Goal: Task Accomplishment & Management: Use online tool/utility

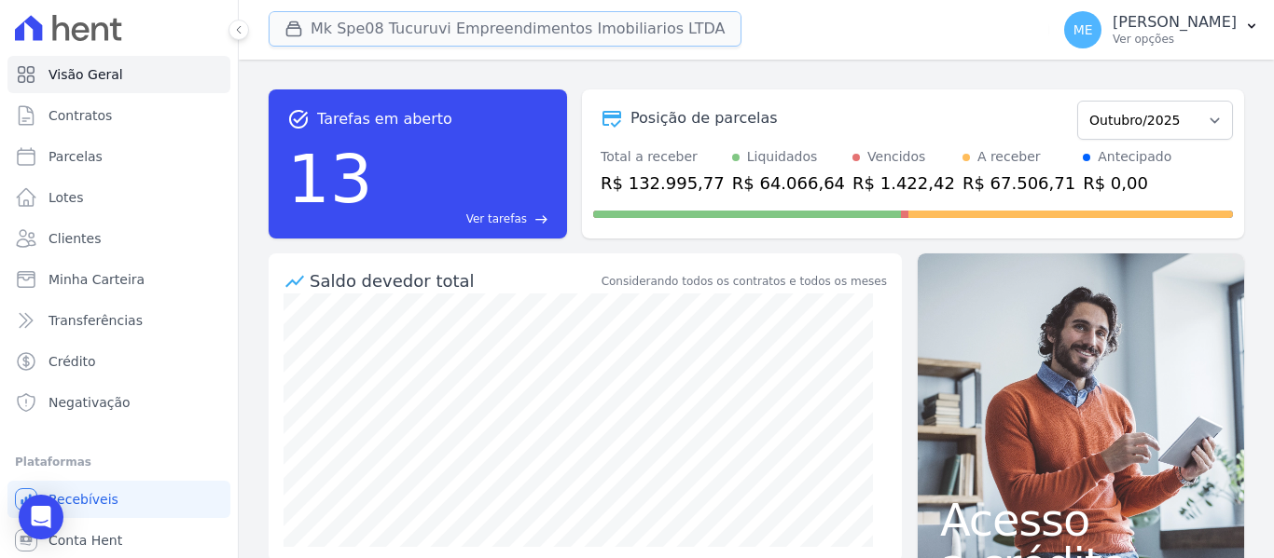
click at [324, 21] on button "Mk Spe08 Tucuruvi Empreendimentos Imobiliarios LTDA" at bounding box center [505, 28] width 473 height 35
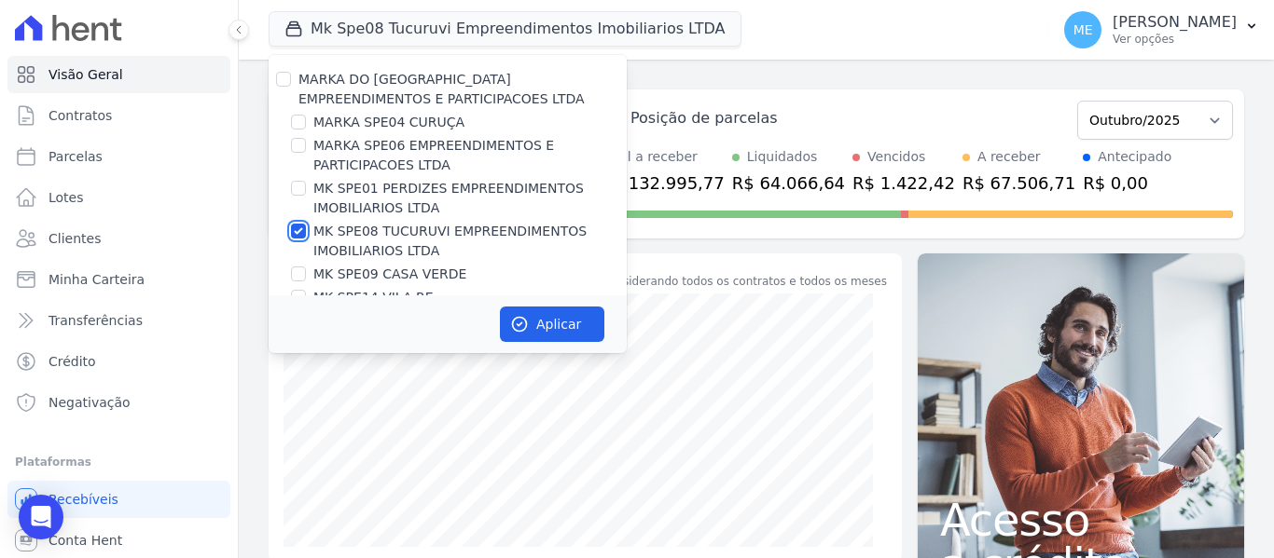
click at [303, 231] on input "MK SPE08 TUCURUVI EMPREENDIMENTOS IMOBILIARIOS LTDA" at bounding box center [298, 231] width 15 height 15
checkbox input "false"
click at [386, 152] on label "MARKA SPE06 EMPREENDIMENTOS E PARTICIPACOES LTDA" at bounding box center [469, 155] width 313 height 39
click at [306, 152] on input "MARKA SPE06 EMPREENDIMENTOS E PARTICIPACOES LTDA" at bounding box center [298, 145] width 15 height 15
checkbox input "true"
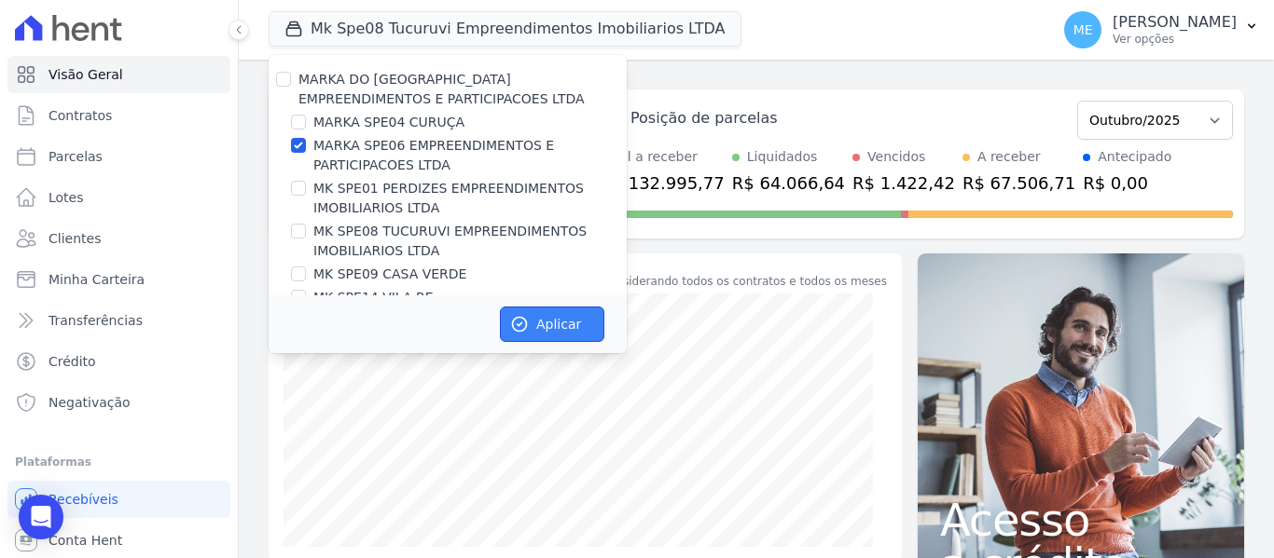
click at [552, 326] on button "Aplicar" at bounding box center [552, 324] width 104 height 35
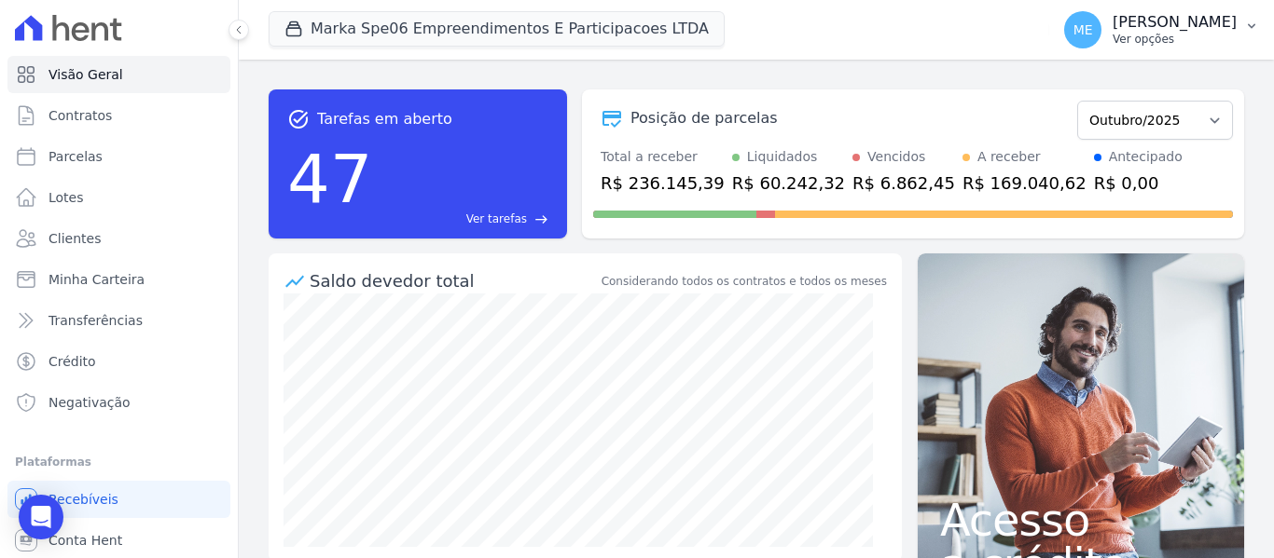
click at [1251, 21] on icon "button" at bounding box center [1251, 26] width 15 height 15
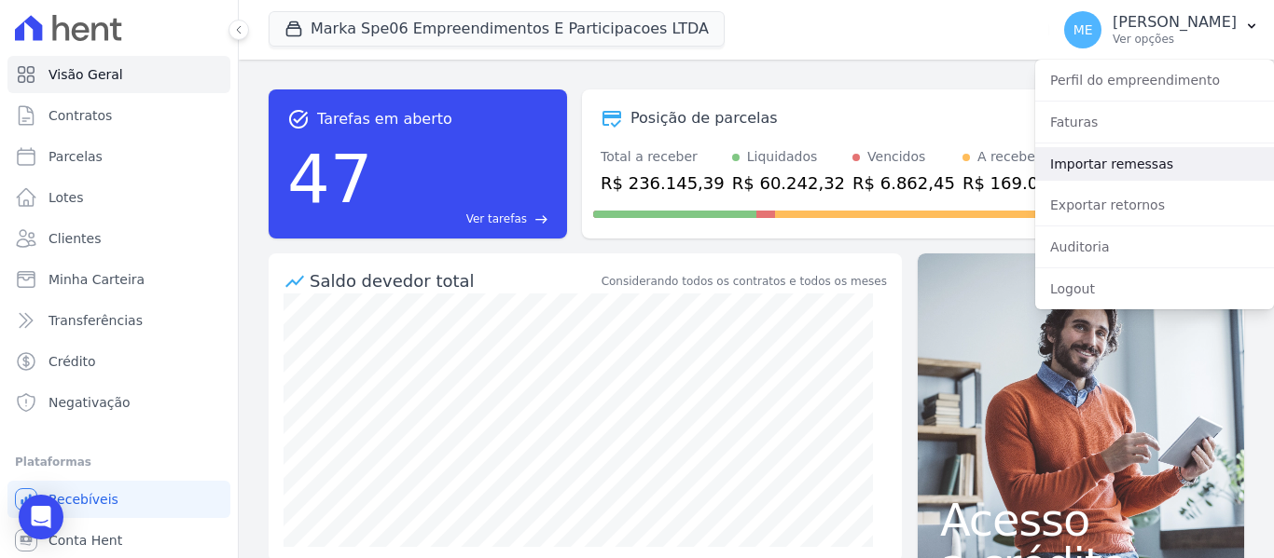
click at [1124, 172] on link "Importar remessas" at bounding box center [1154, 164] width 239 height 34
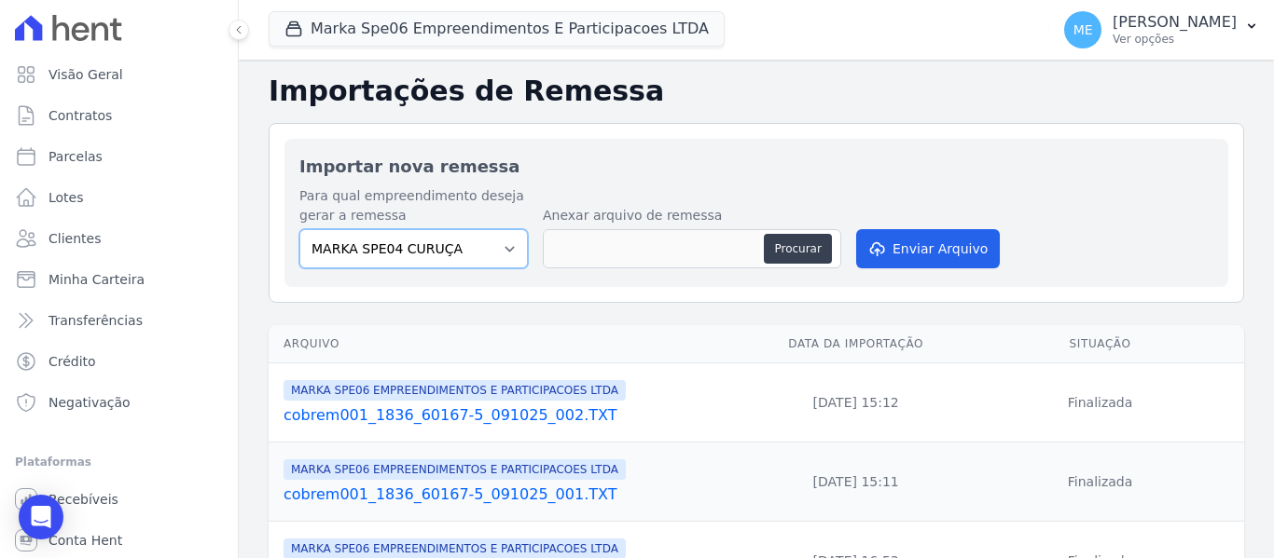
click at [508, 244] on select "MARKA SPE04 CURUÇA MARKA SPE06 EMPREENDIMENTOS E PARTICIPACOES LTDA MK SPE01 PE…" at bounding box center [413, 248] width 228 height 39
select select "fef18e2b-896b-4456-b766-b2db8c2ece14"
click at [299, 229] on select "MARKA SPE04 CURUÇA MARKA SPE06 EMPREENDIMENTOS E PARTICIPACOES LTDA MK SPE01 PE…" at bounding box center [413, 248] width 228 height 39
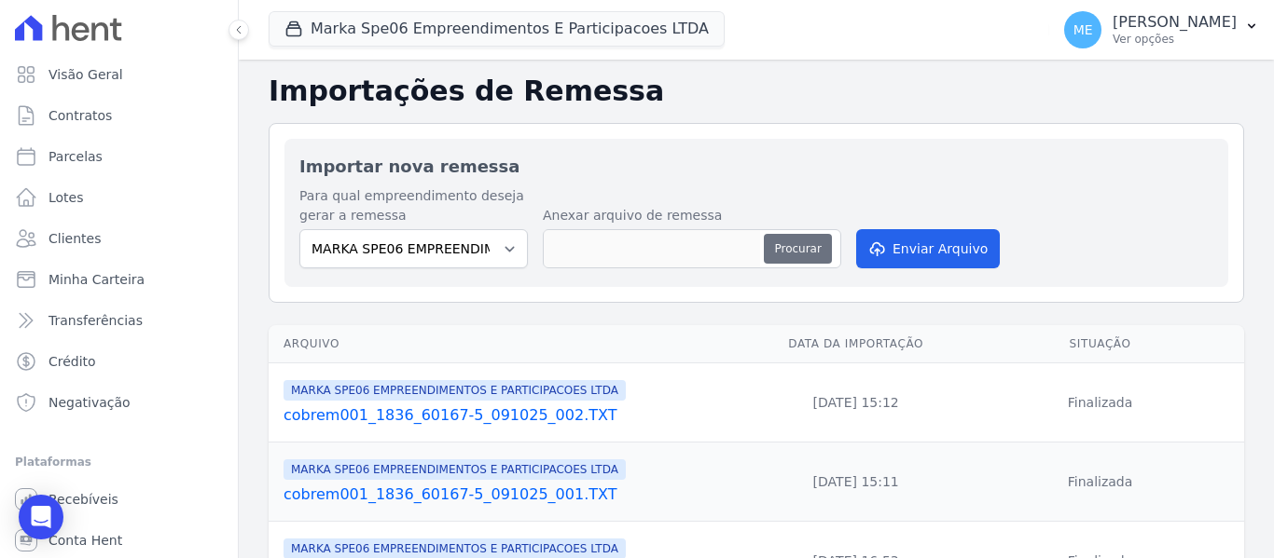
click at [819, 253] on button "Procurar" at bounding box center [797, 249] width 67 height 30
type input "cobrem001_1836_60167-5_141025_002.TXT"
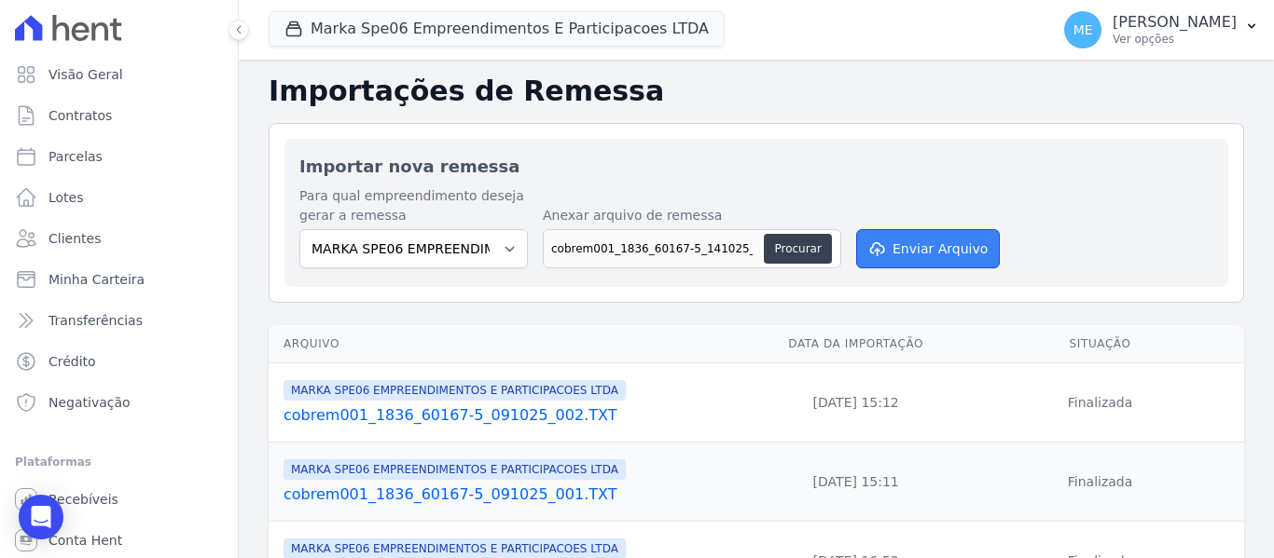
click at [941, 244] on button "Enviar Arquivo" at bounding box center [928, 248] width 144 height 39
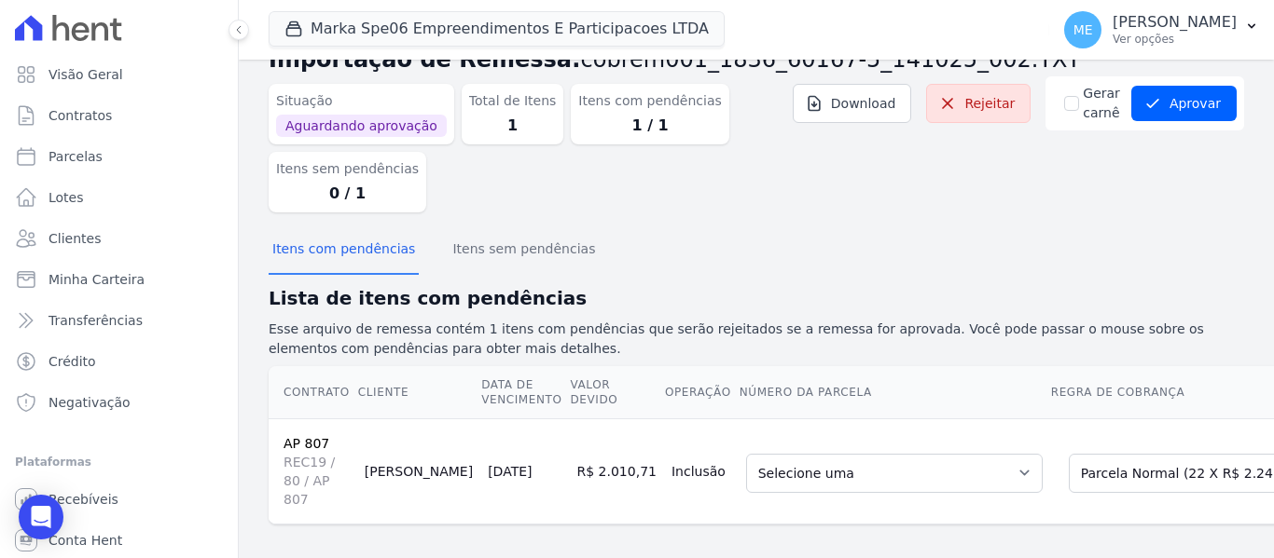
scroll to position [77, 0]
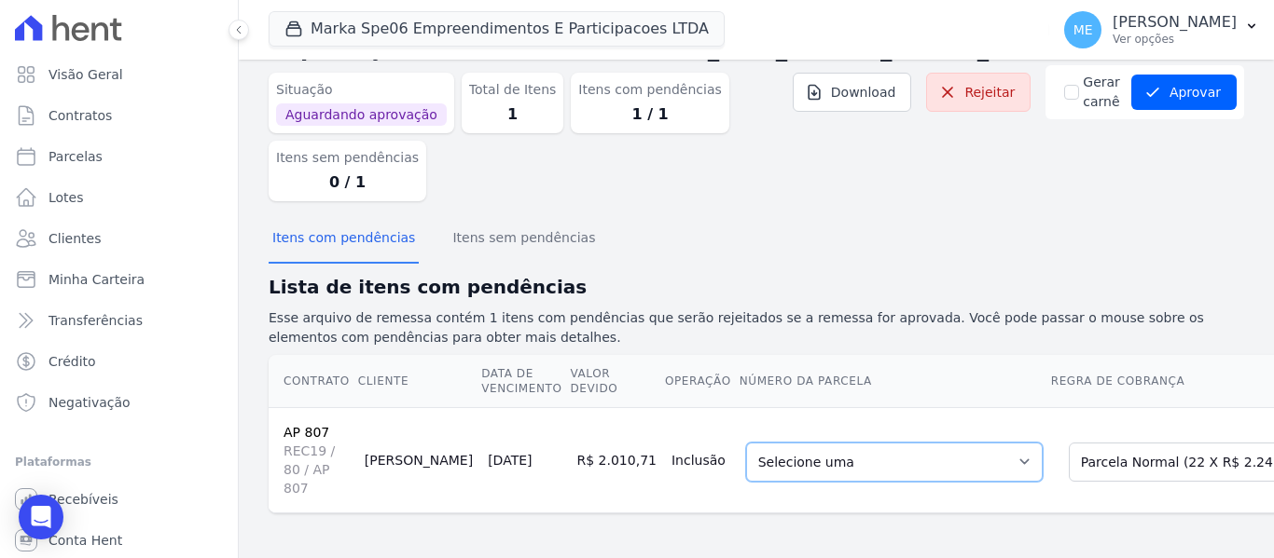
click at [943, 448] on select "Selecione uma 8 - [DATE] - R$ 2.242,95 - Agendado 9 - [DATE] - R$ 2.242,95 - Ag…" at bounding box center [894, 462] width 296 height 39
click at [1048, 201] on div "Situação Aguardando aprovação Total de Itens 1 Itens com pendências 1 / 1 Itens…" at bounding box center [756, 140] width 975 height 151
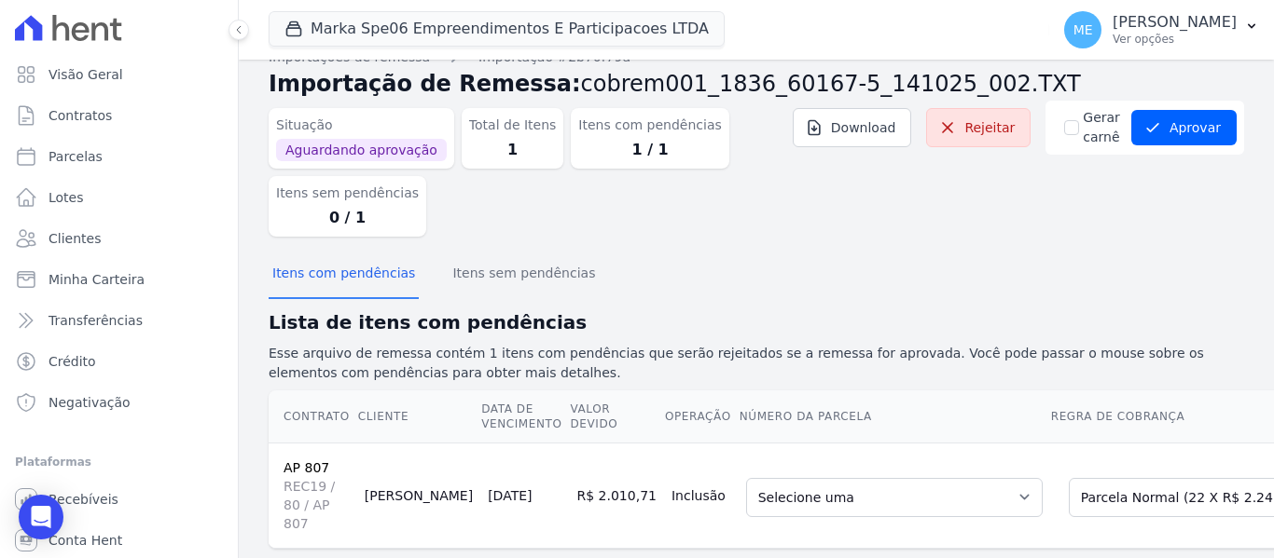
scroll to position [0, 0]
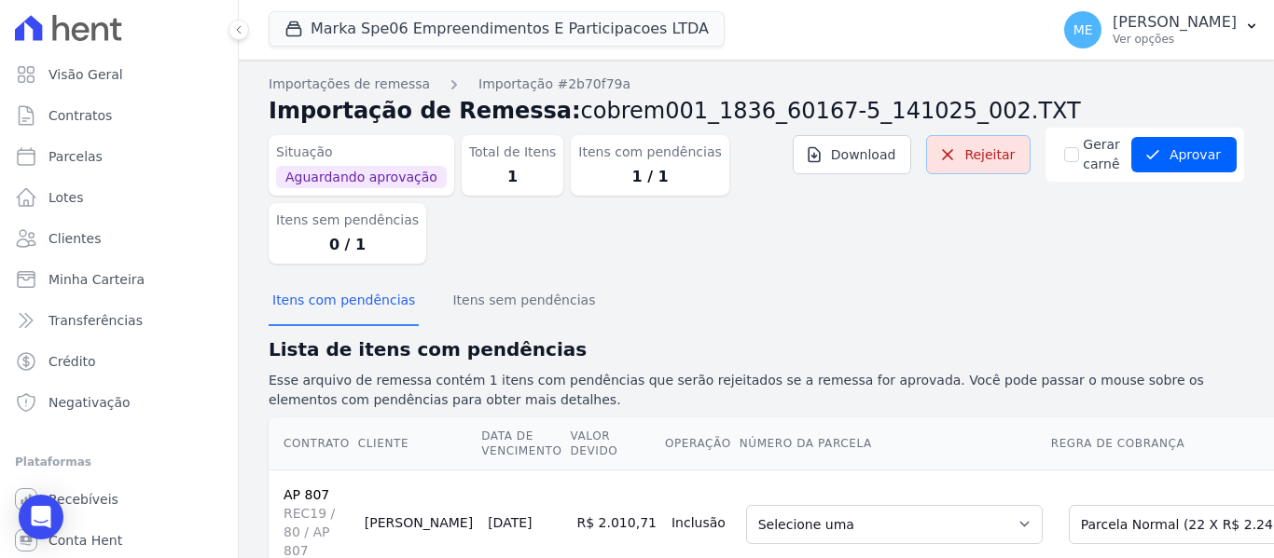
drag, startPoint x: 991, startPoint y: 154, endPoint x: 694, endPoint y: 69, distance: 309.3
click at [990, 156] on link "Rejeitar" at bounding box center [978, 154] width 104 height 39
